Goal: Task Accomplishment & Management: Manage account settings

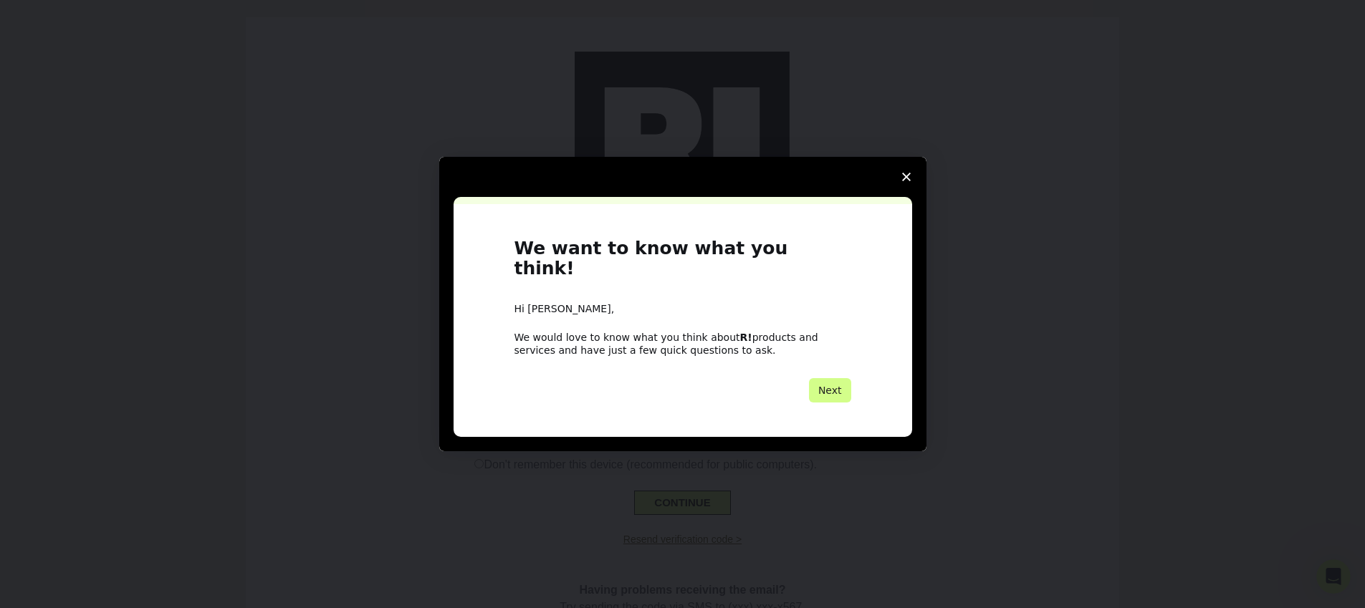
click at [907, 181] on icon "Close survey" at bounding box center [906, 177] width 9 height 9
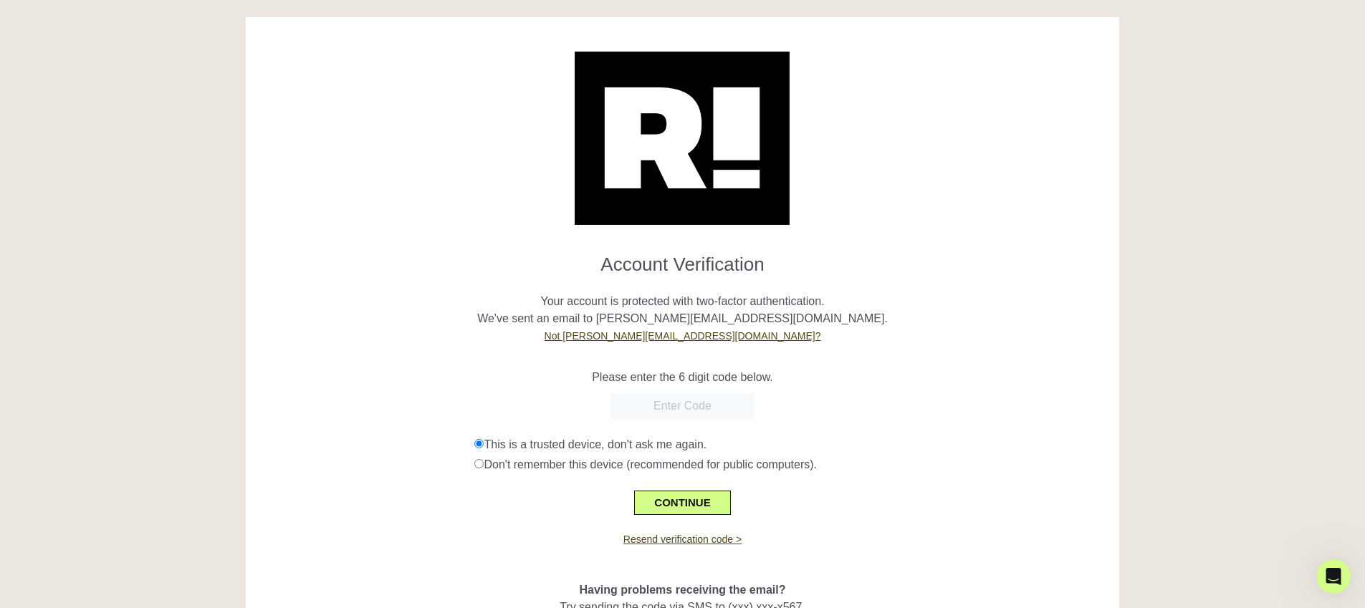
click at [678, 407] on input "text" at bounding box center [682, 406] width 143 height 26
paste input "848733"
type input "848733"
click at [668, 501] on button "CONTINUE" at bounding box center [682, 503] width 96 height 24
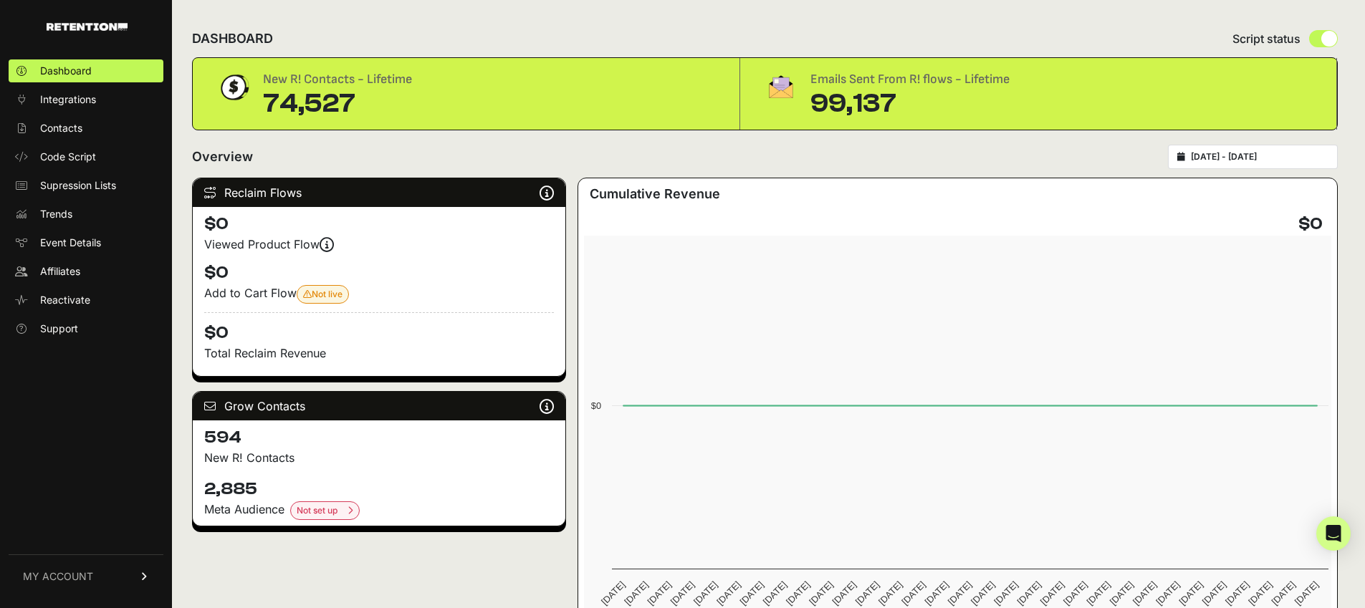
click at [67, 559] on link "MY ACCOUNT" at bounding box center [86, 577] width 155 height 44
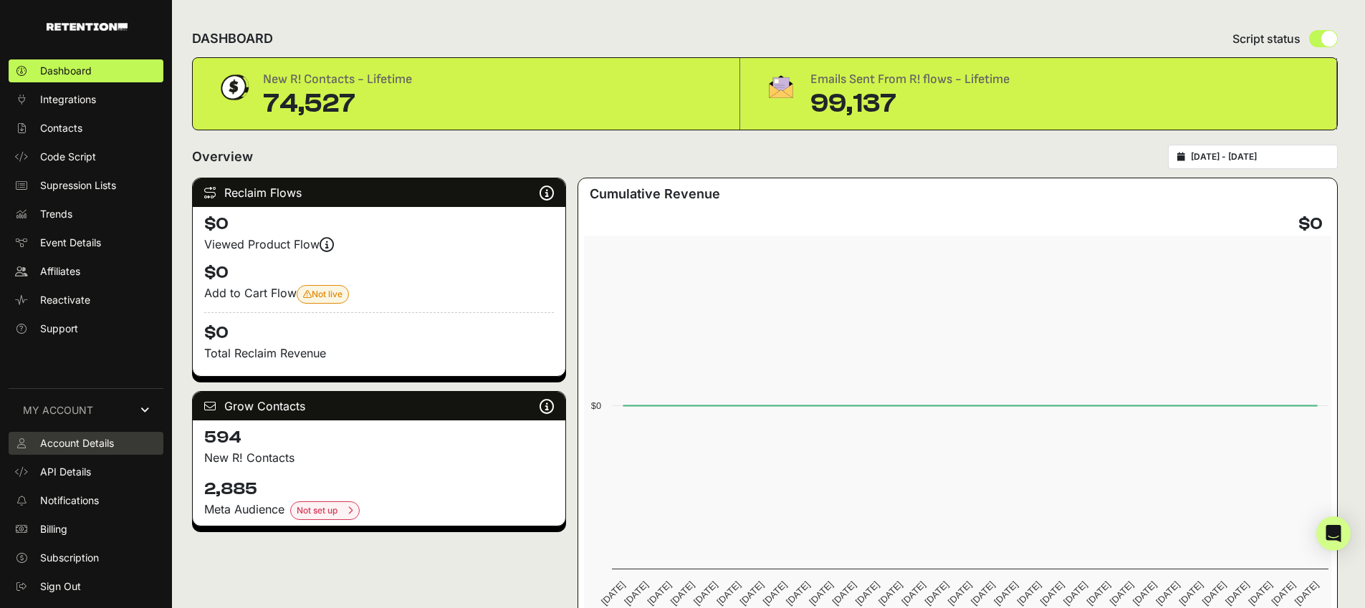
click at [77, 448] on span "Account Details" at bounding box center [77, 443] width 74 height 14
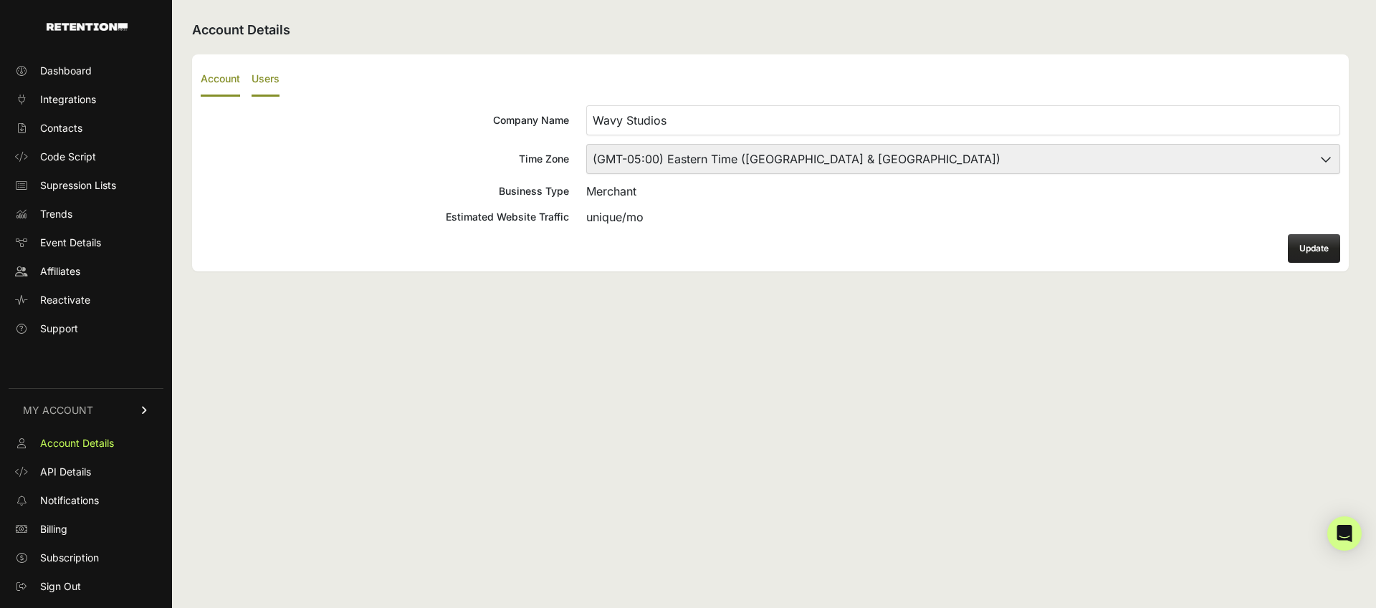
click at [267, 81] on label "Users" at bounding box center [266, 80] width 28 height 34
click at [0, 0] on input "Users" at bounding box center [0, 0] width 0 height 0
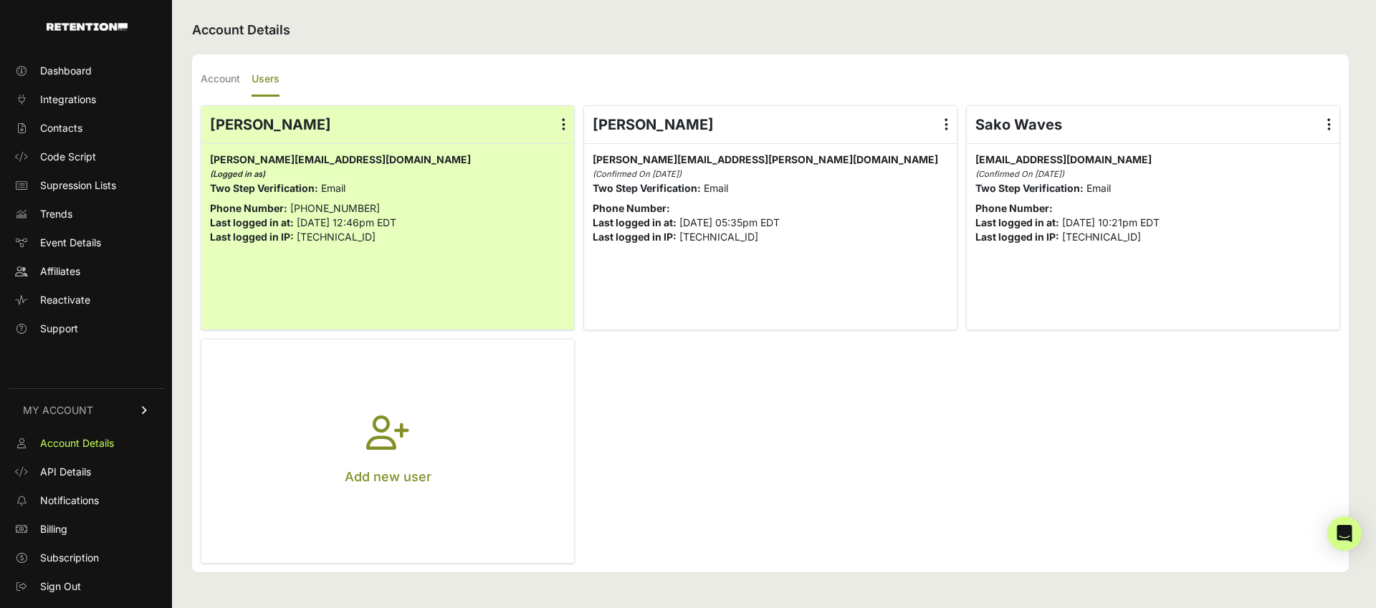
click at [401, 395] on button "Add new user" at bounding box center [387, 452] width 373 height 224
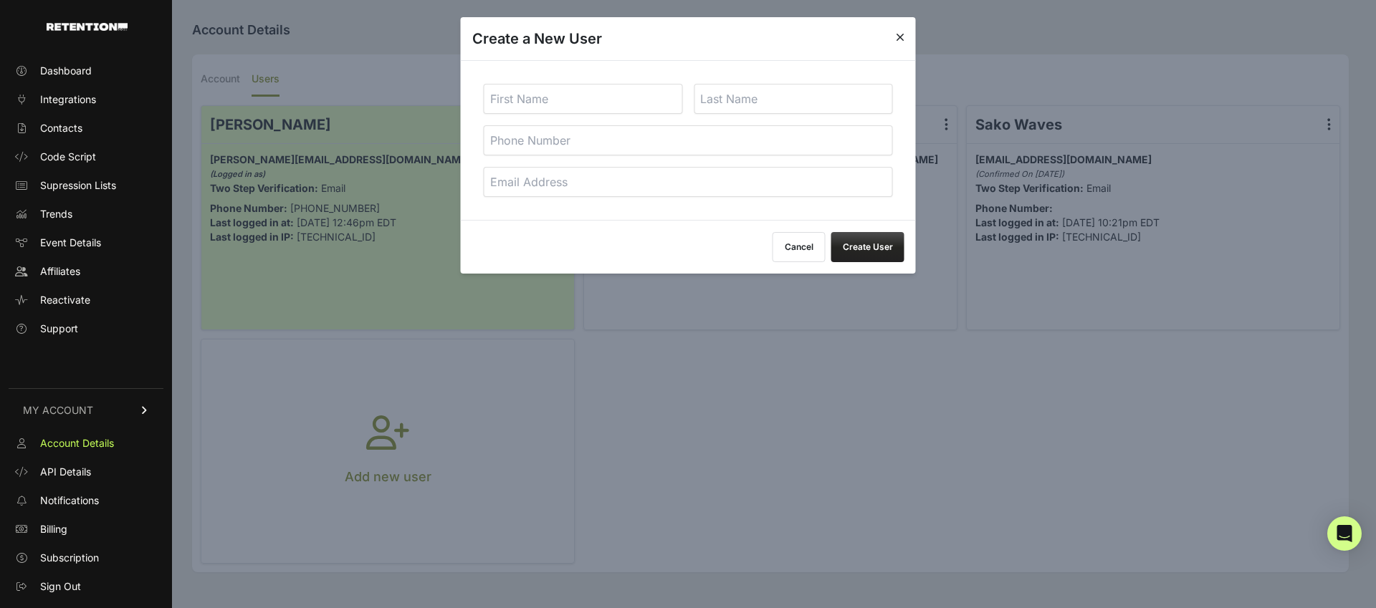
click at [637, 97] on input "text" at bounding box center [583, 99] width 199 height 30
type input "Caid"
type input "Viramontes"
click at [514, 180] on input "caid@wavystudios.com" at bounding box center [688, 182] width 409 height 30
type input "caid+1@wavystudios.com"
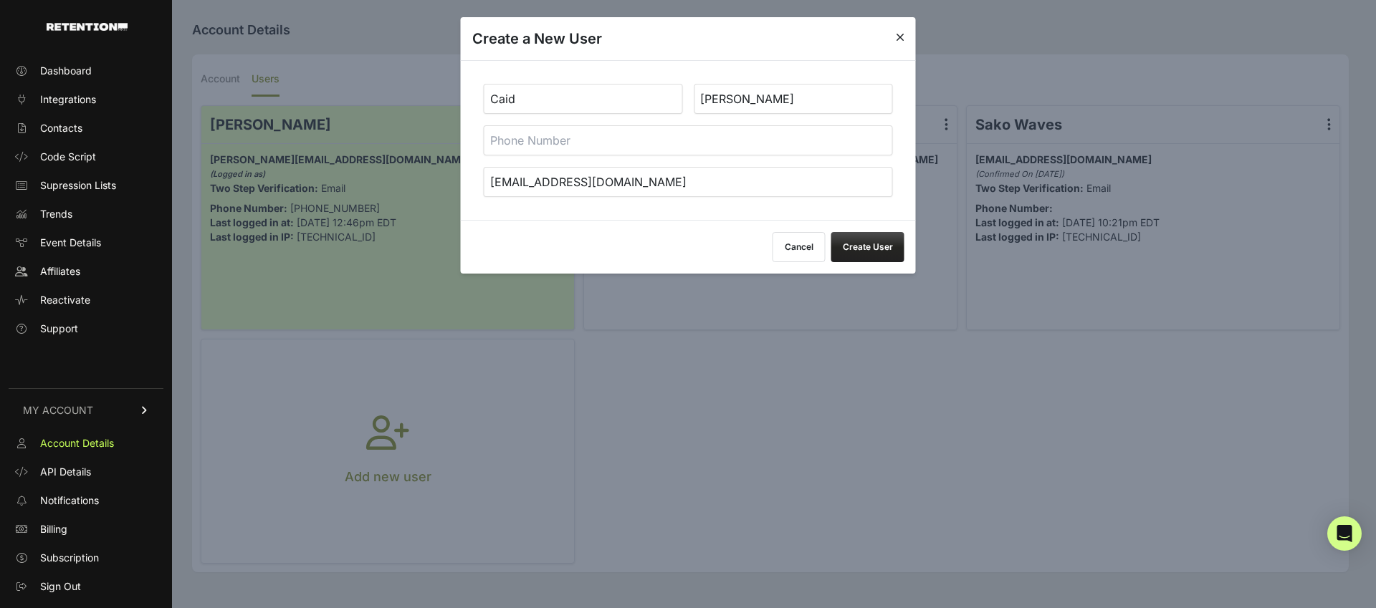
click at [539, 242] on div "Cancel Create User" at bounding box center [688, 247] width 455 height 54
click at [615, 186] on input "caid+1@wavystudios.com" at bounding box center [688, 182] width 409 height 30
click at [616, 188] on input "caid+1@wavystudios.com" at bounding box center [688, 182] width 409 height 30
click at [879, 240] on button "Create User" at bounding box center [867, 247] width 73 height 30
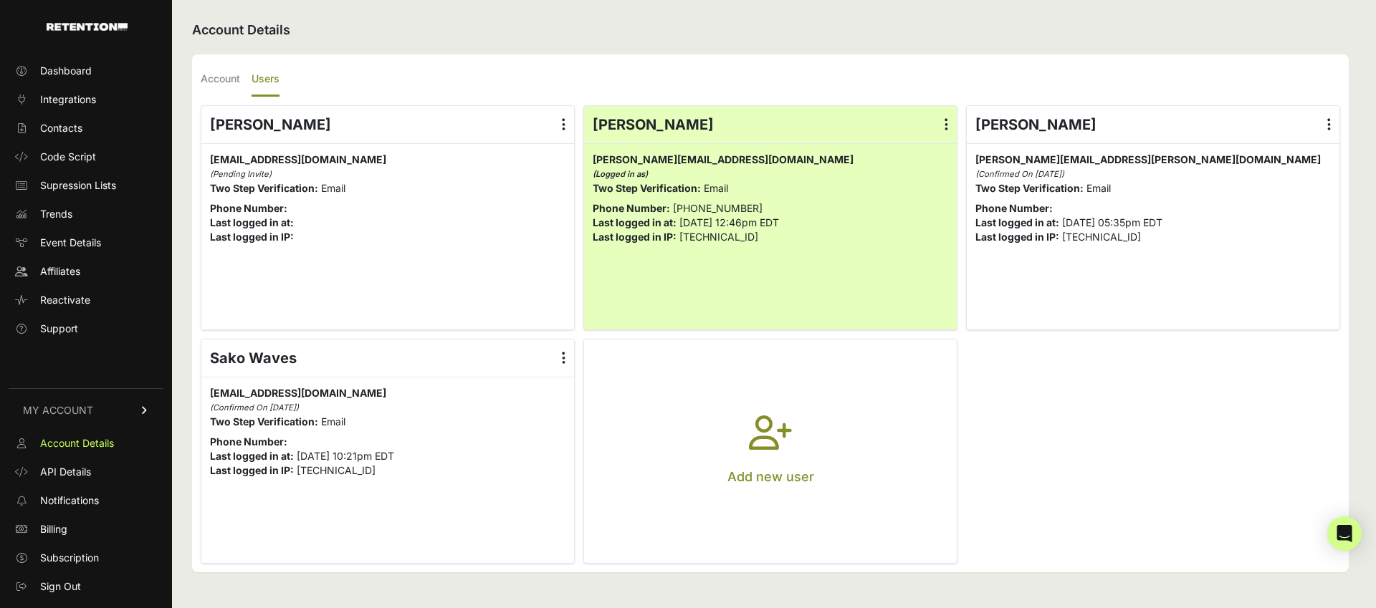
click at [1329, 118] on icon at bounding box center [1329, 125] width 4 height 14
click at [0, 0] on input "radio" at bounding box center [0, 0] width 0 height 0
click at [1283, 245] on link "Delete" at bounding box center [1287, 240] width 109 height 26
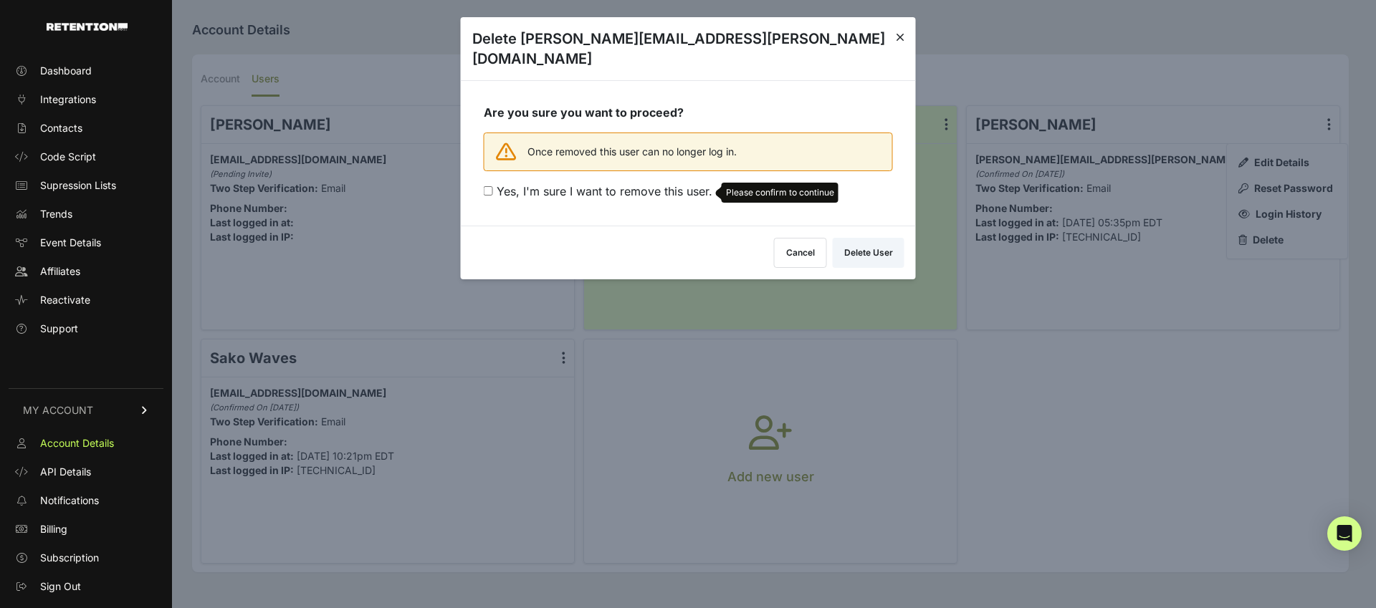
click at [596, 184] on span "Yes, I'm sure I want to remove this user." at bounding box center [605, 191] width 216 height 14
click at [493, 186] on input "Yes, I'm sure I want to remove this user. Please confirm to continue" at bounding box center [488, 190] width 9 height 9
checkbox input "true"
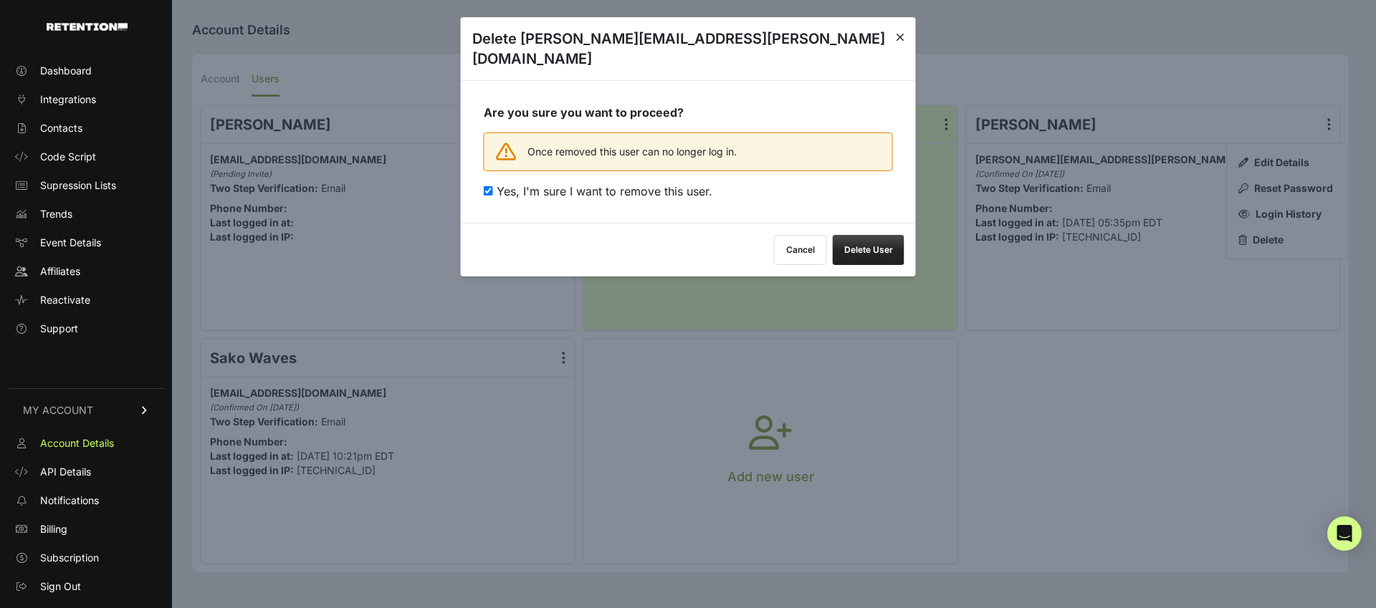
click at [851, 235] on button "Delete User" at bounding box center [869, 250] width 72 height 30
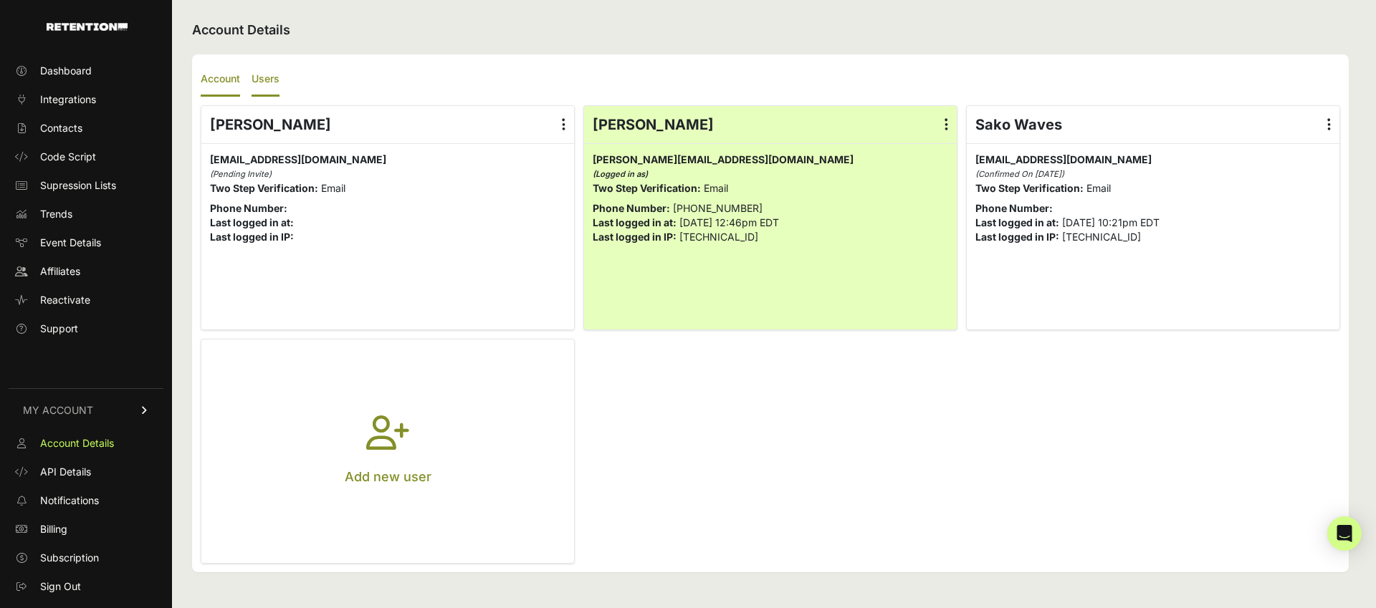
click at [214, 85] on label "Account" at bounding box center [220, 80] width 39 height 34
click at [0, 0] on input "Account" at bounding box center [0, 0] width 0 height 0
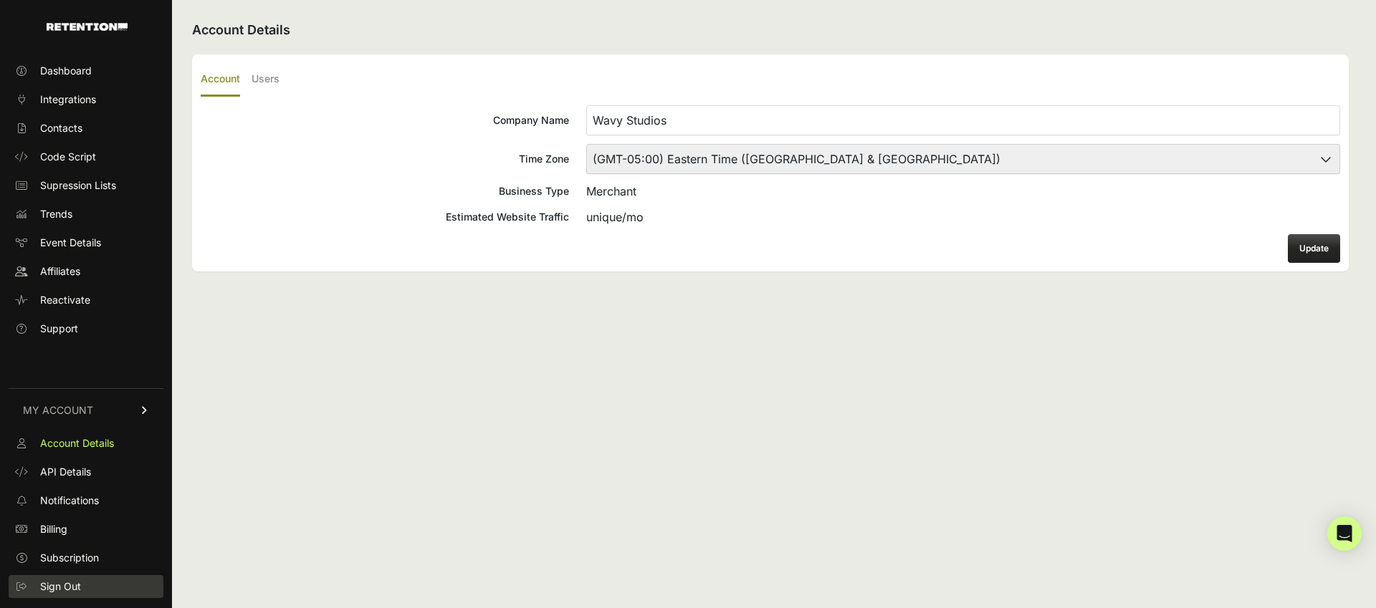
click at [99, 580] on link "Sign Out" at bounding box center [86, 586] width 155 height 23
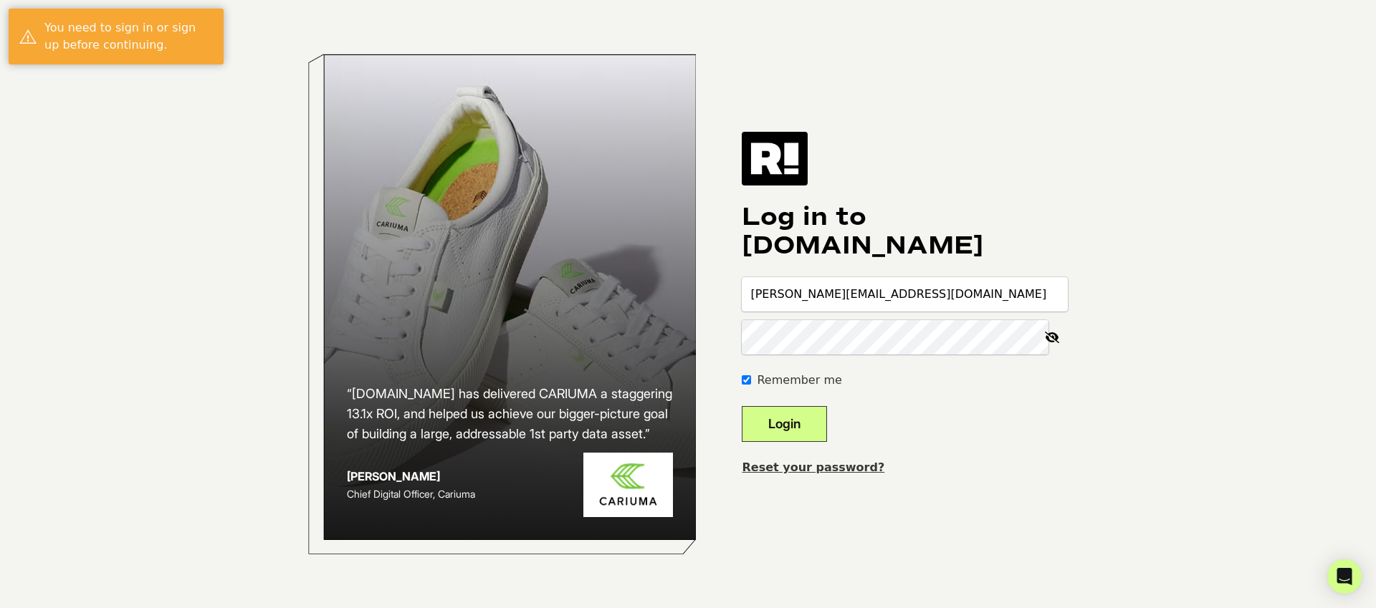
click at [816, 294] on input "[PERSON_NAME][EMAIL_ADDRESS][DOMAIN_NAME]" at bounding box center [905, 294] width 326 height 34
type input "[PERSON_NAME][EMAIL_ADDRESS][DOMAIN_NAME]"
click at [810, 429] on button "Login" at bounding box center [784, 424] width 85 height 36
